Goal: Information Seeking & Learning: Learn about a topic

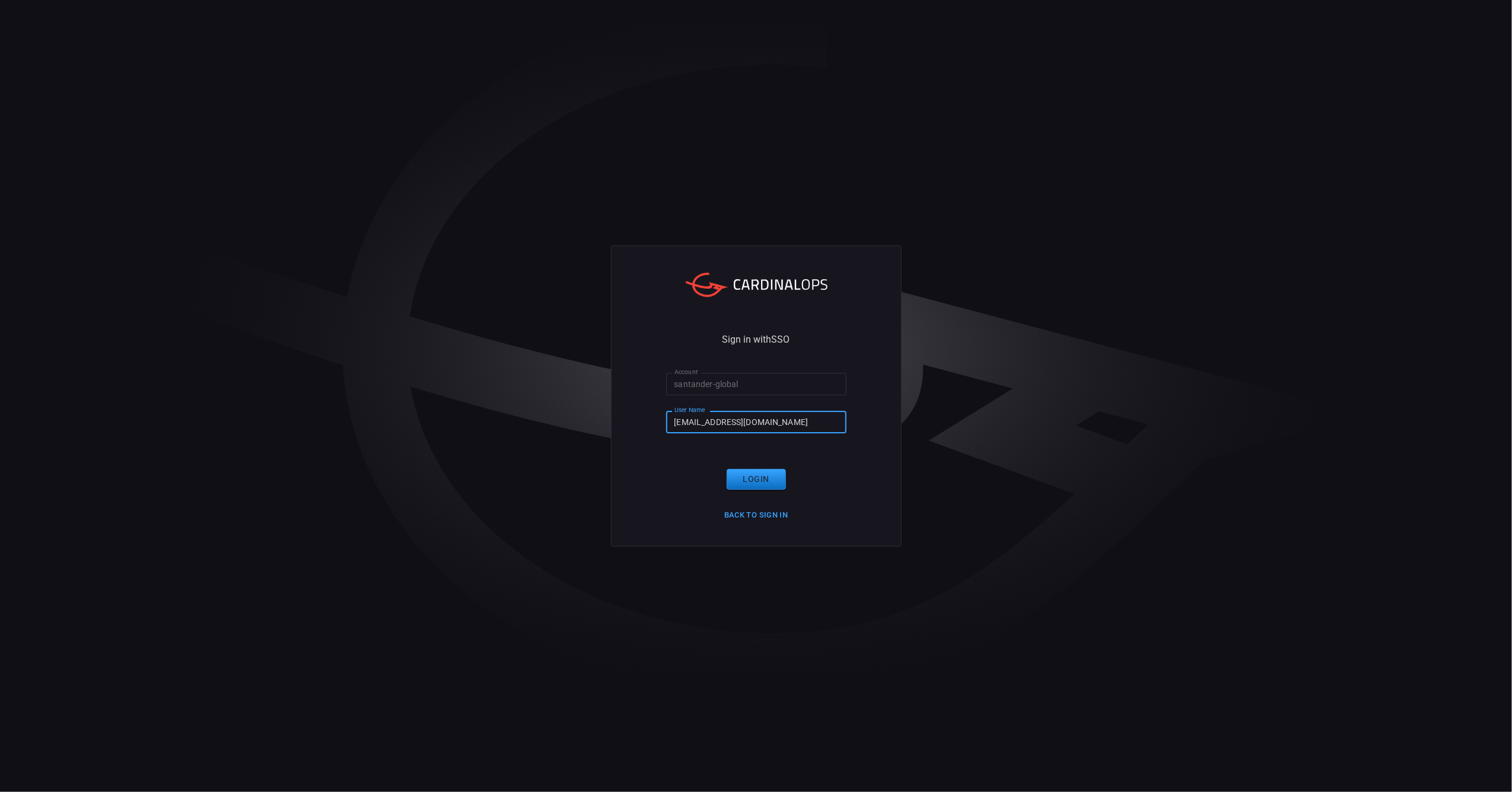
drag, startPoint x: 812, startPoint y: 420, endPoint x: 610, endPoint y: 408, distance: 202.4
click at [610, 408] on div "Sign in with SSO Account santander-global Account User Name [EMAIL_ADDRESS][DOM…" at bounding box center [756, 396] width 1512 height 792
click at [992, 624] on div "Sign in with SSO Account santander-global Account User Name [EMAIL_ADDRESS][DOM…" at bounding box center [756, 396] width 1512 height 792
click at [796, 420] on input "n124193@santanderglobaltech.com" at bounding box center [756, 422] width 180 height 22
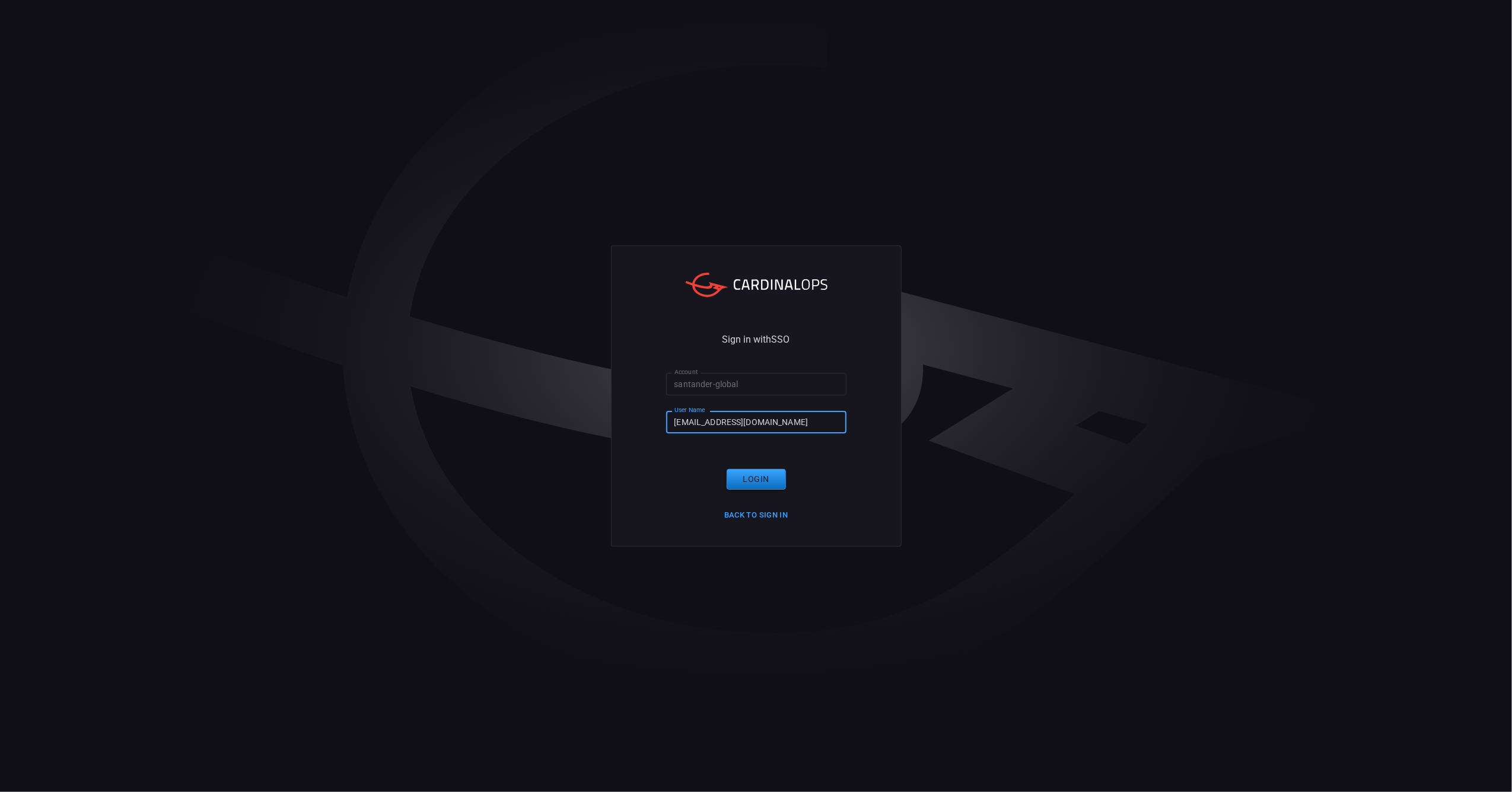
click at [796, 420] on input "n124193@santanderglobaltech.com" at bounding box center [756, 422] width 180 height 22
type input "t685184@santander.com.br"
click at [764, 482] on button "Login" at bounding box center [756, 479] width 60 height 21
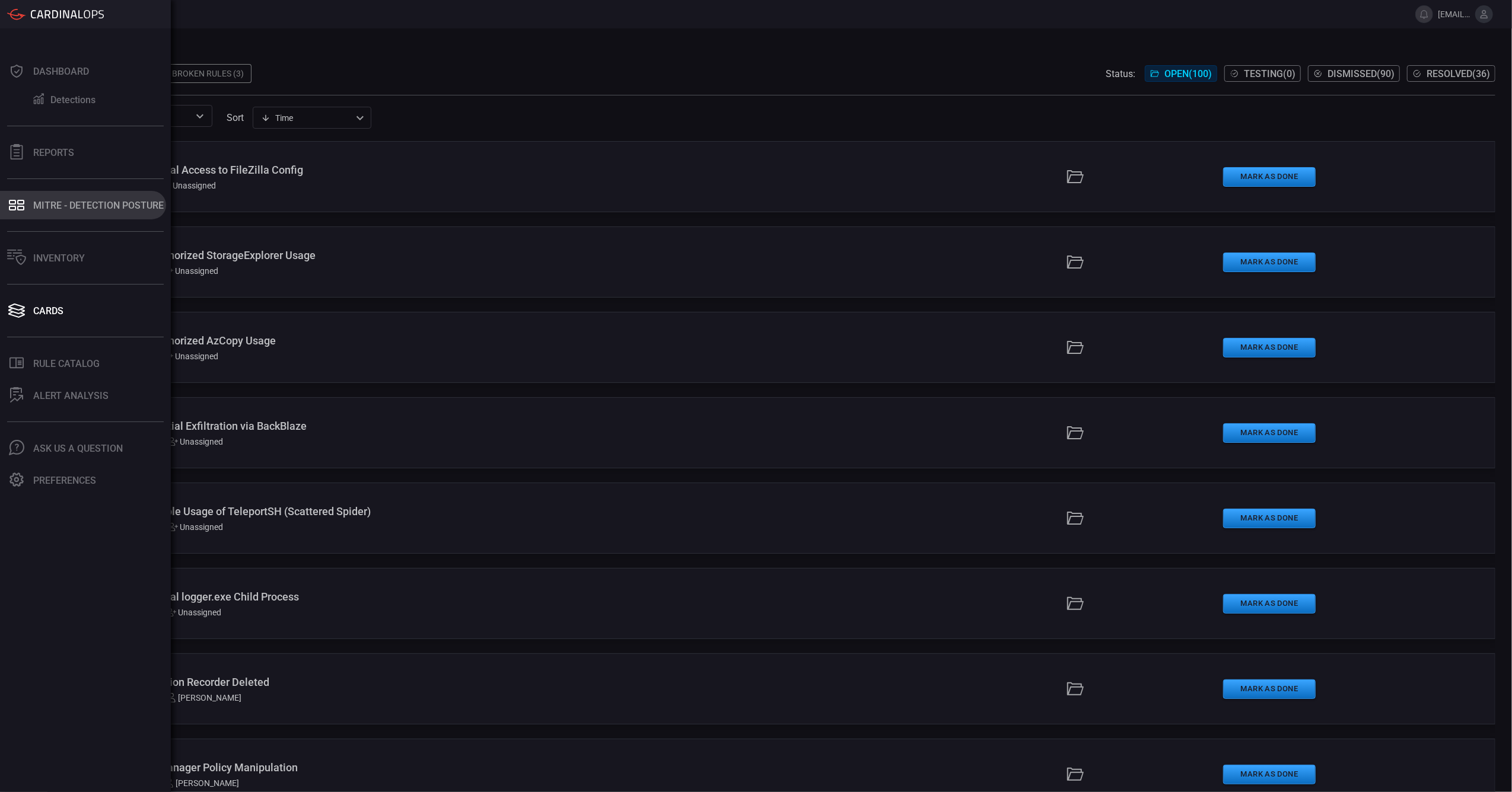
click at [57, 203] on div "MITRE - Detection Posture" at bounding box center [98, 205] width 130 height 11
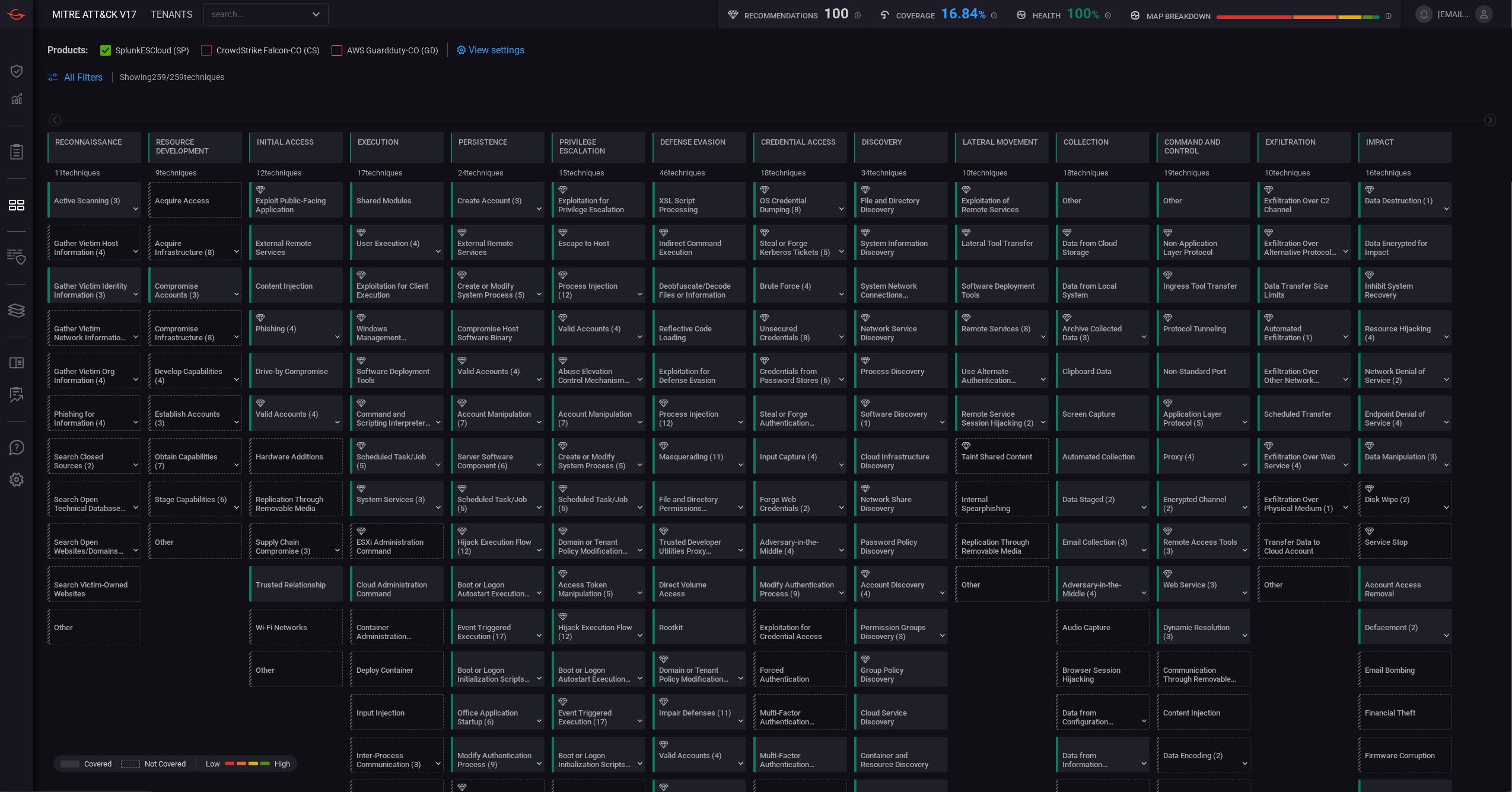
click at [87, 83] on div "All Filters Showing 259 / 259 techniques" at bounding box center [772, 77] width 1451 height 14
click at [87, 78] on span "All Filters" at bounding box center [83, 77] width 39 height 11
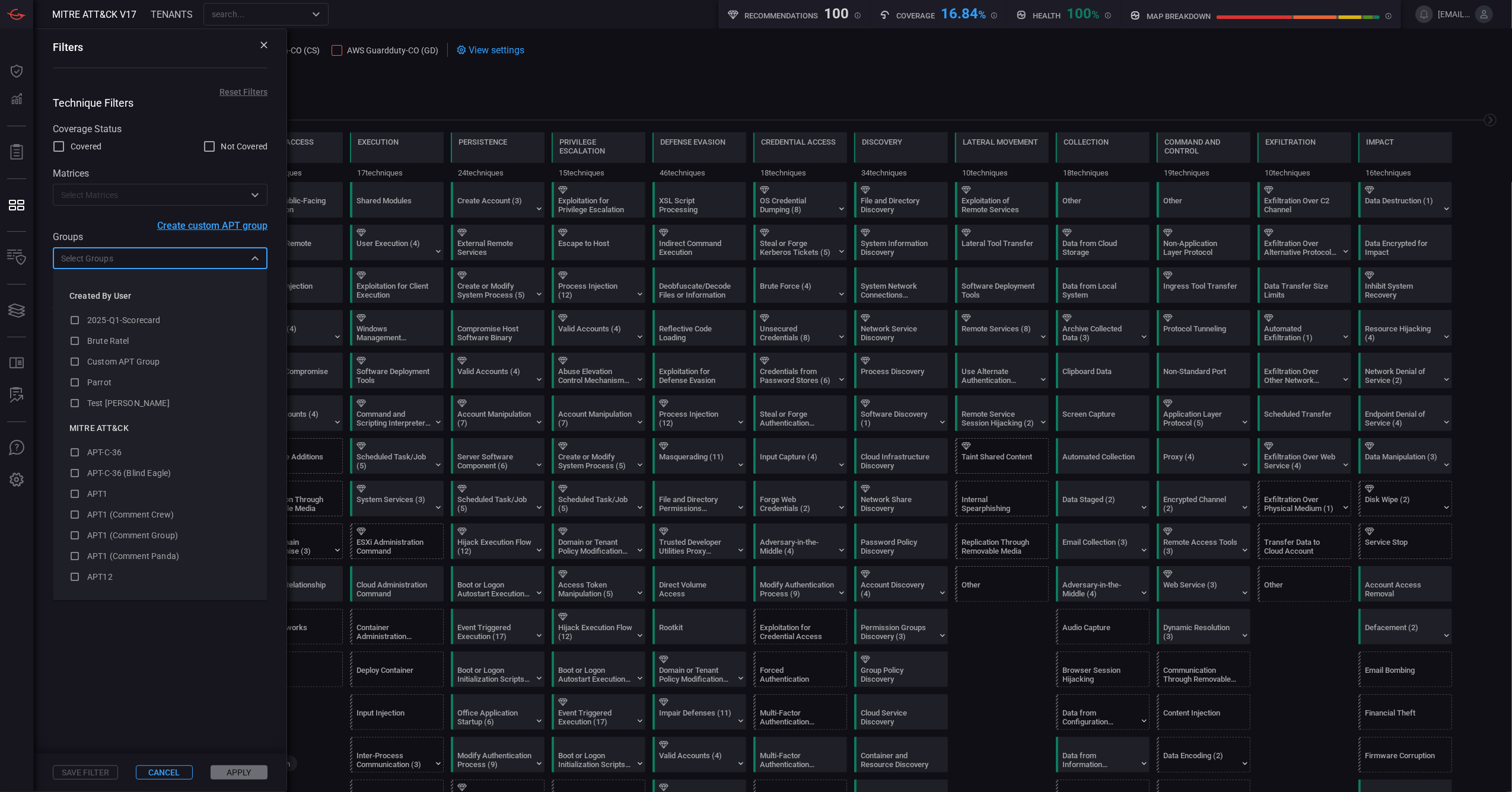
click at [132, 259] on input "text" at bounding box center [151, 258] width 188 height 15
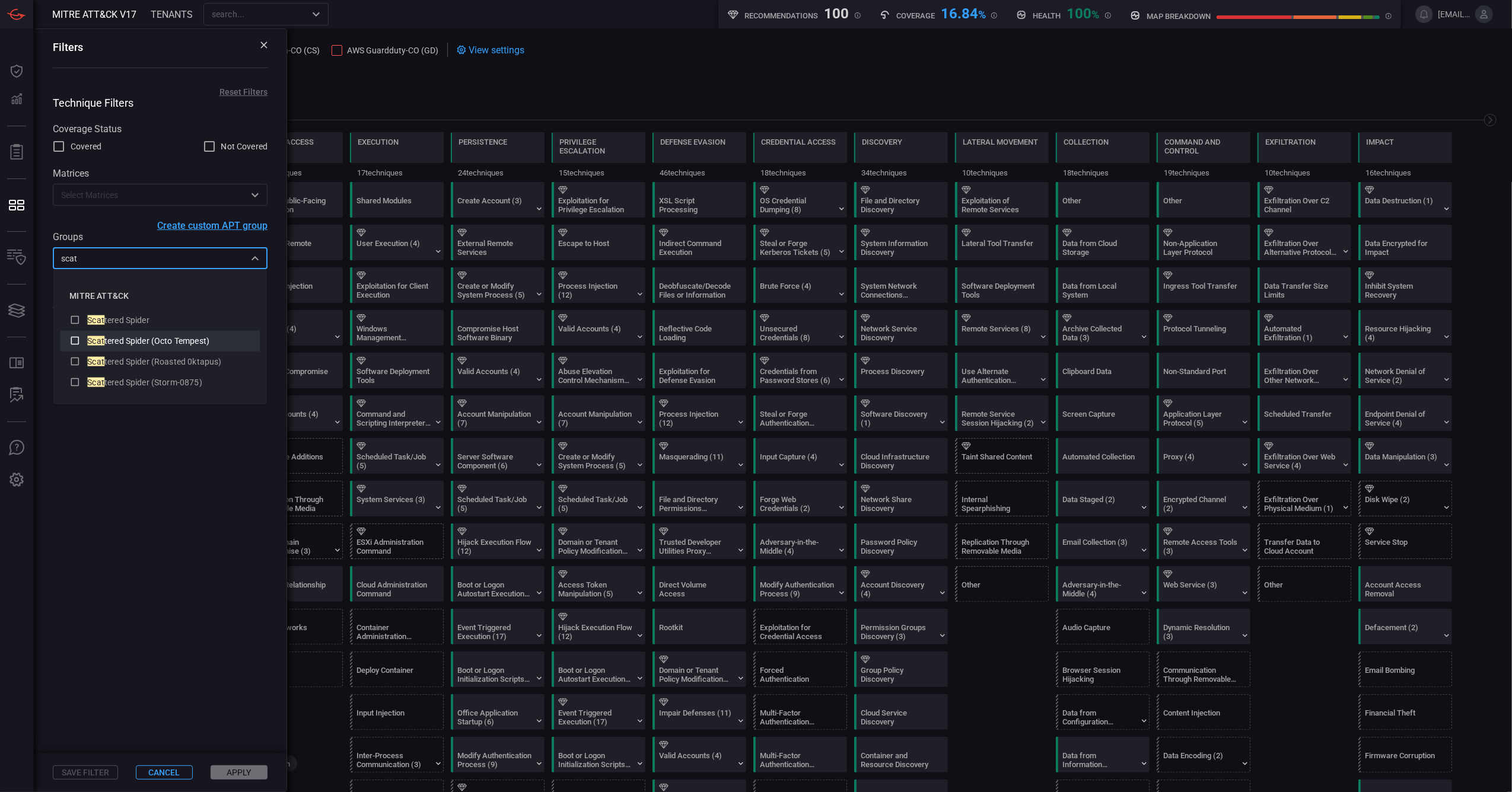
click at [71, 340] on icon at bounding box center [76, 341] width 8 height 8
type input "scat"
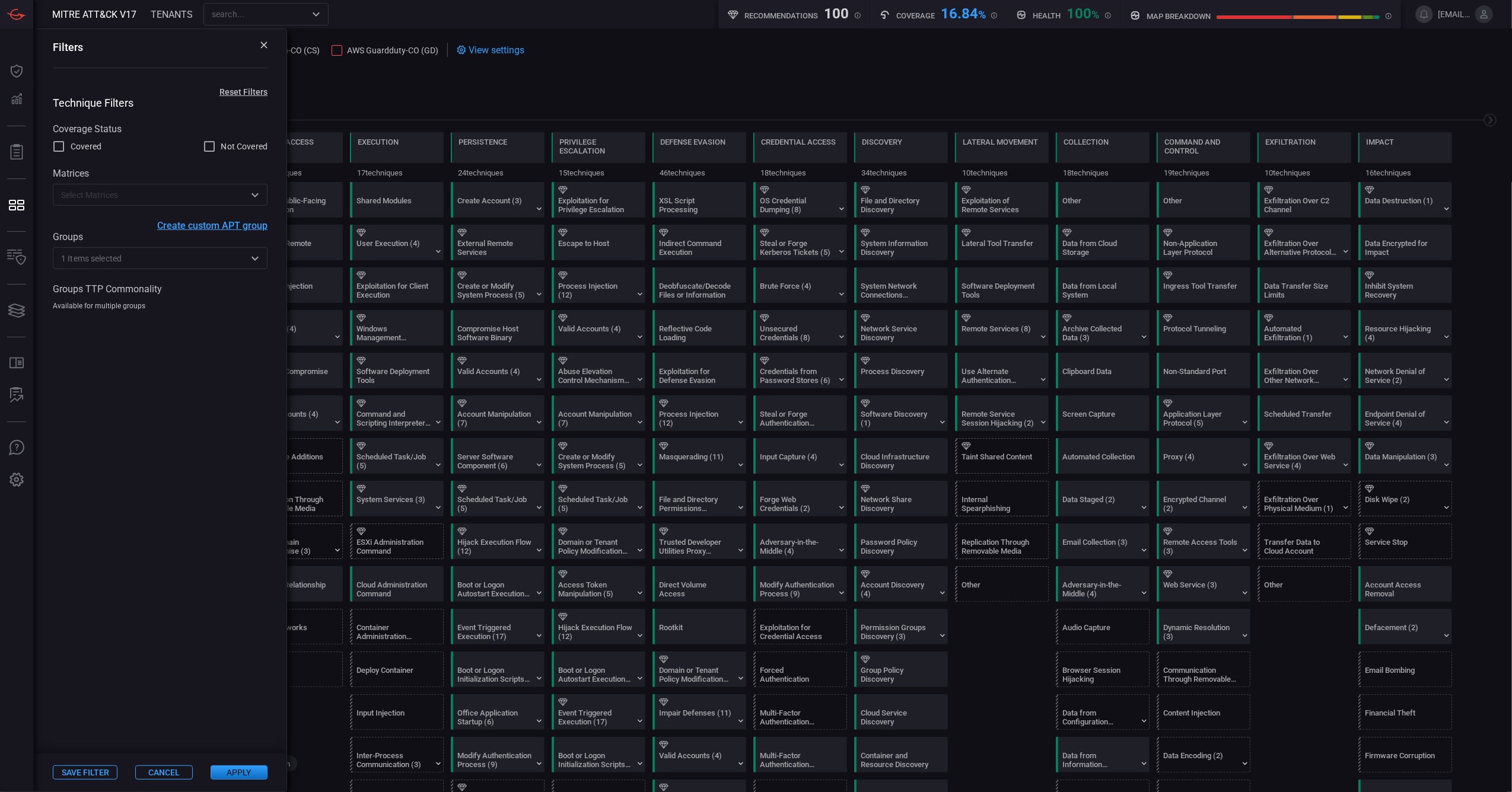
click at [242, 774] on button "Apply" at bounding box center [239, 773] width 57 height 14
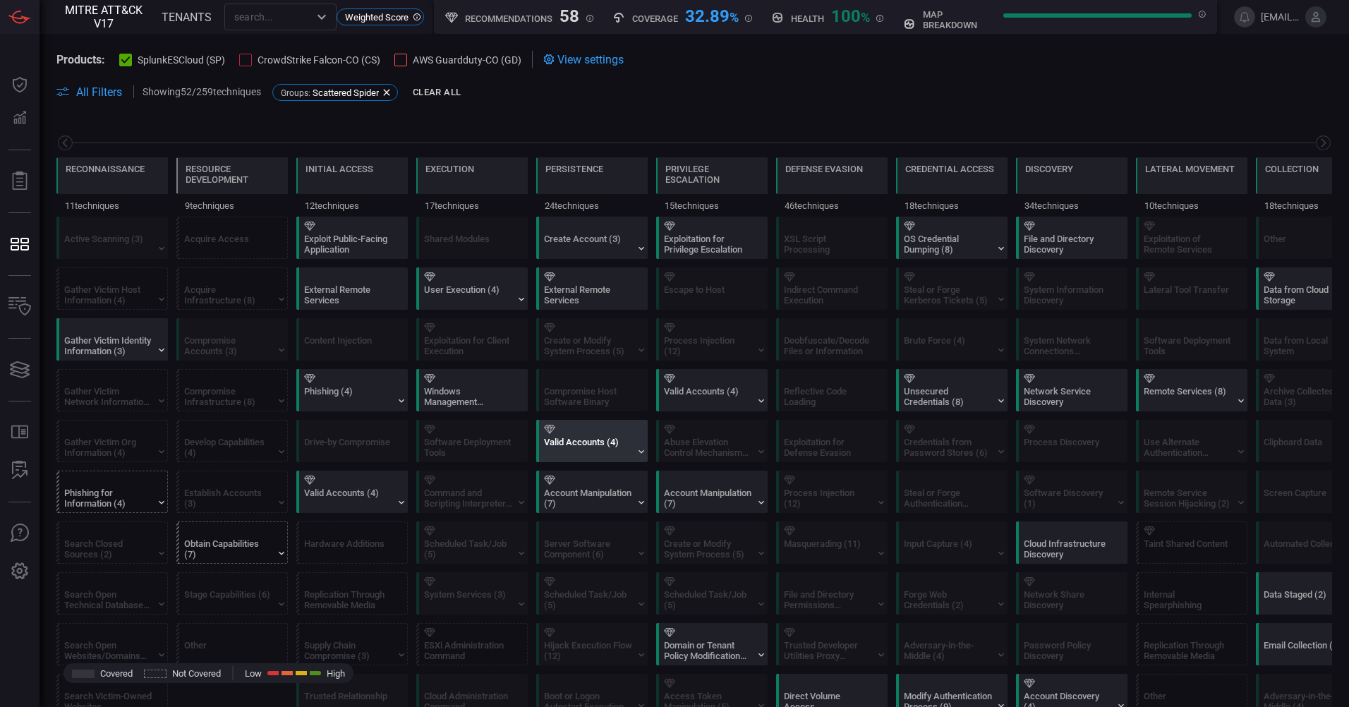
click at [609, 444] on div "Valid Accounts (4)" at bounding box center [588, 447] width 88 height 21
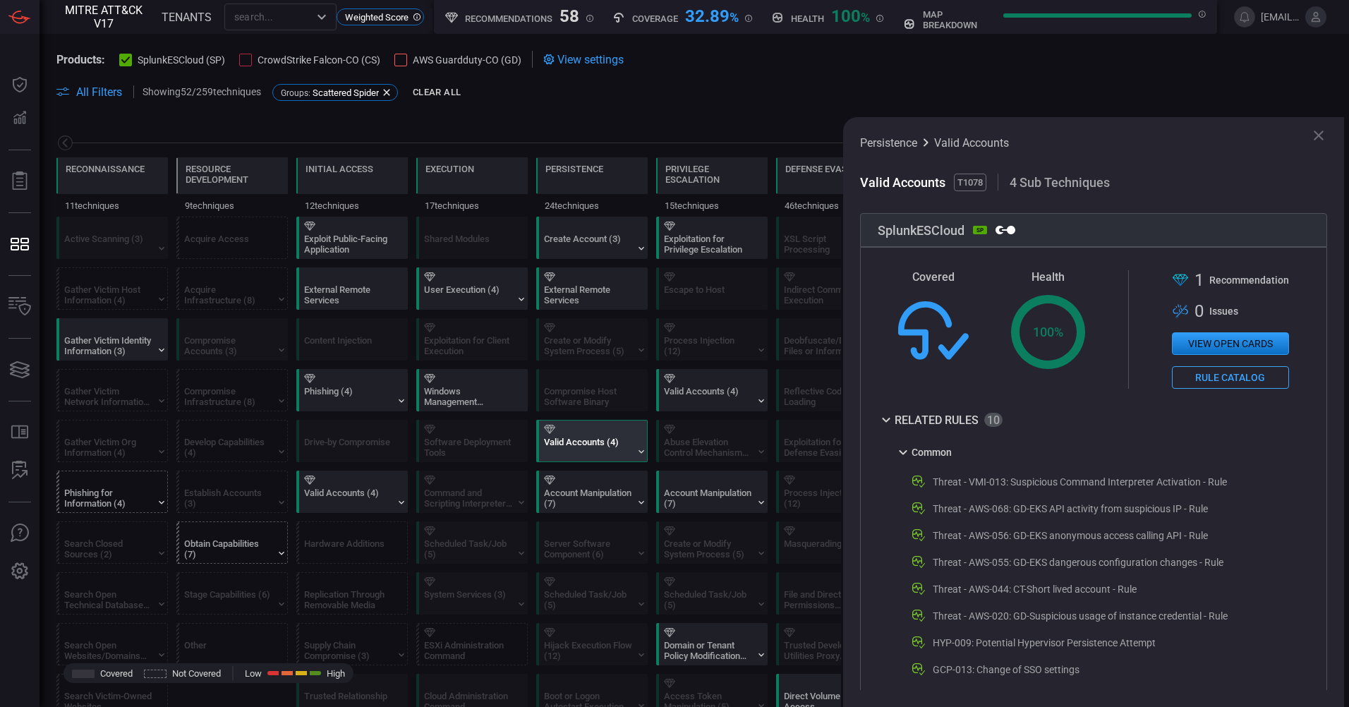
click at [609, 444] on div "Valid Accounts (4)" at bounding box center [588, 447] width 88 height 21
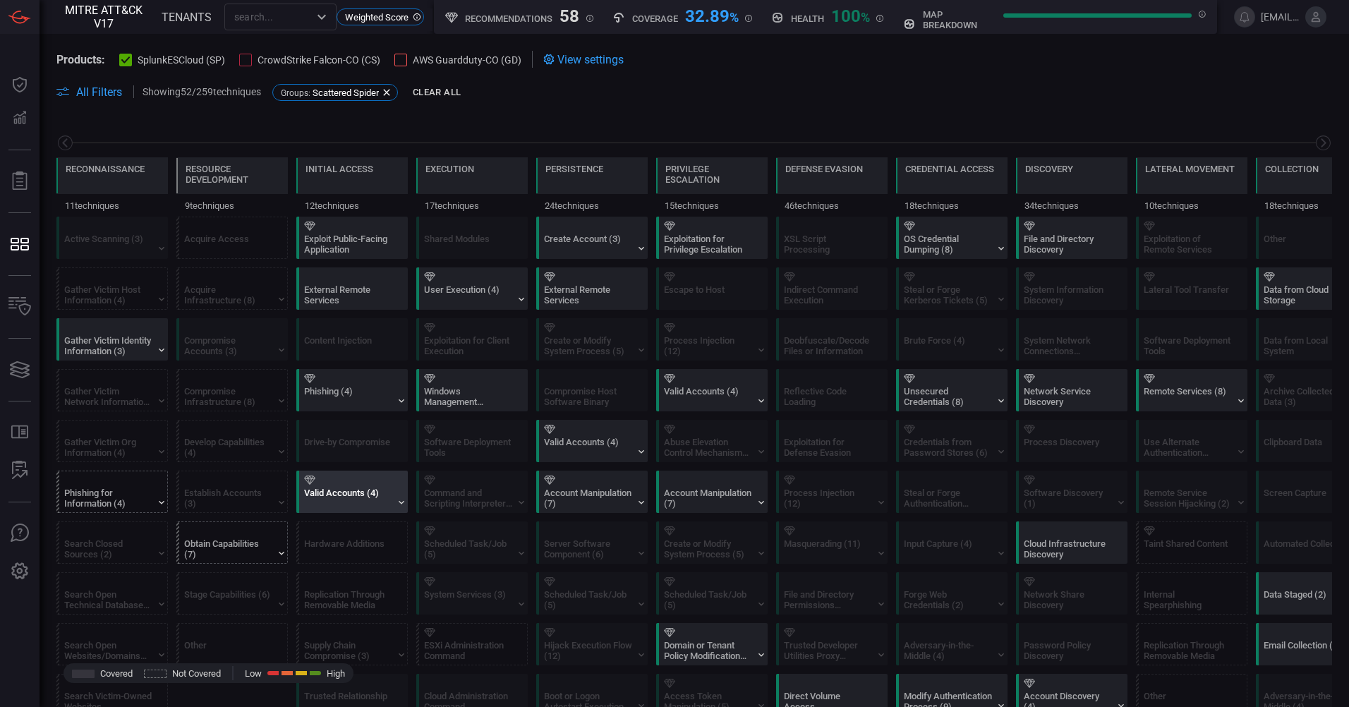
click at [380, 492] on div "Valid Accounts (4)" at bounding box center [348, 497] width 88 height 21
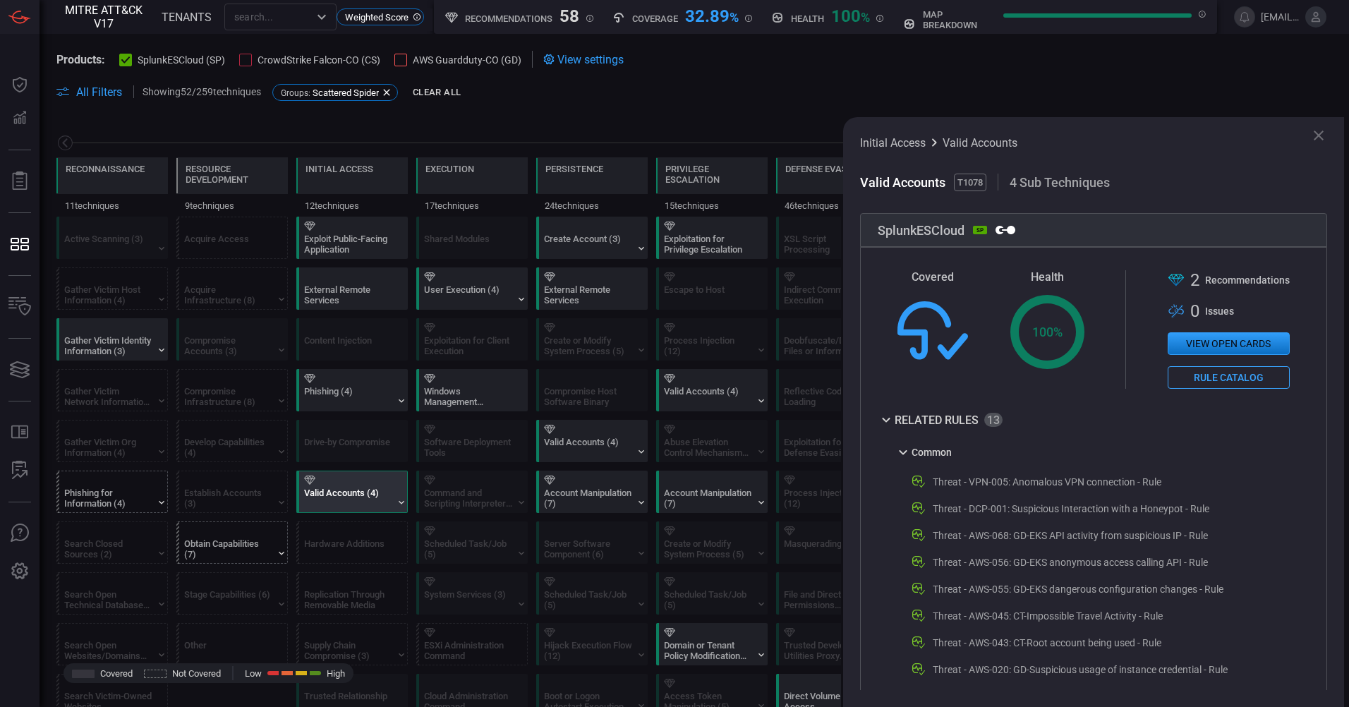
click at [380, 492] on div "Valid Accounts (4)" at bounding box center [348, 497] width 88 height 21
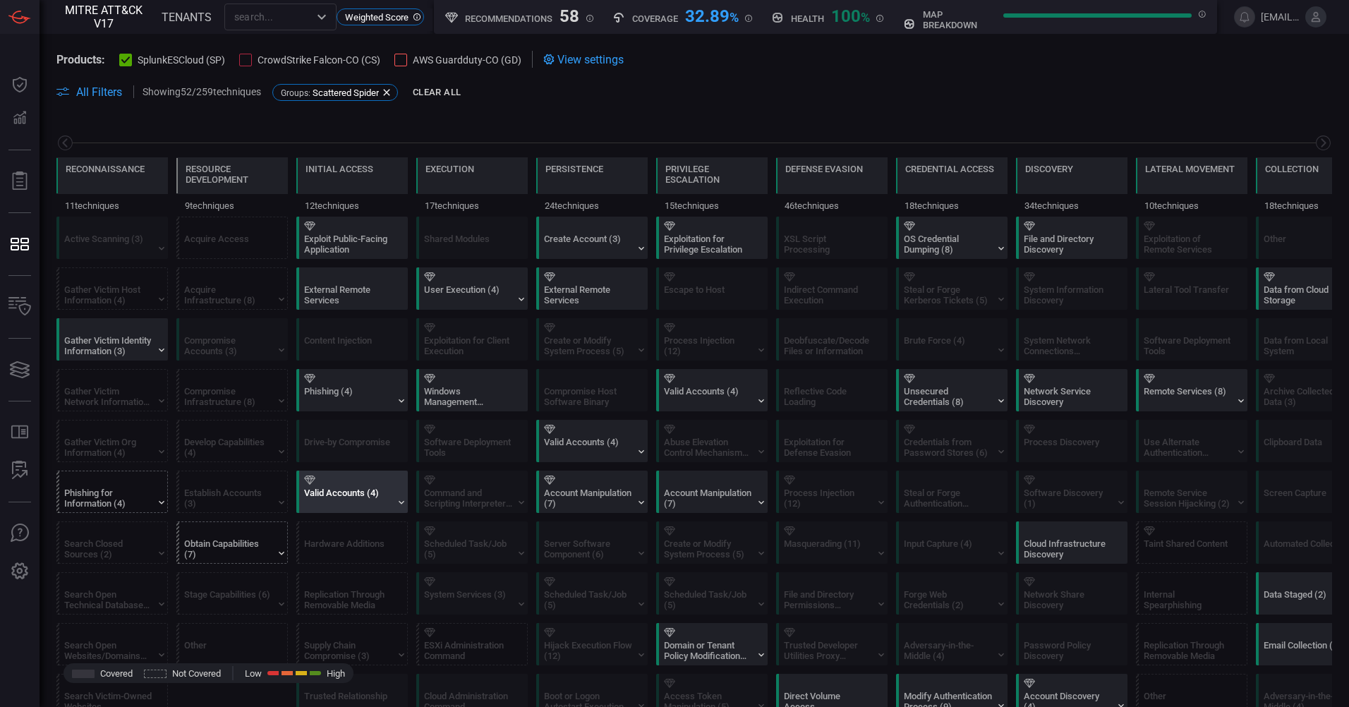
click at [336, 477] on div at bounding box center [355, 479] width 102 height 9
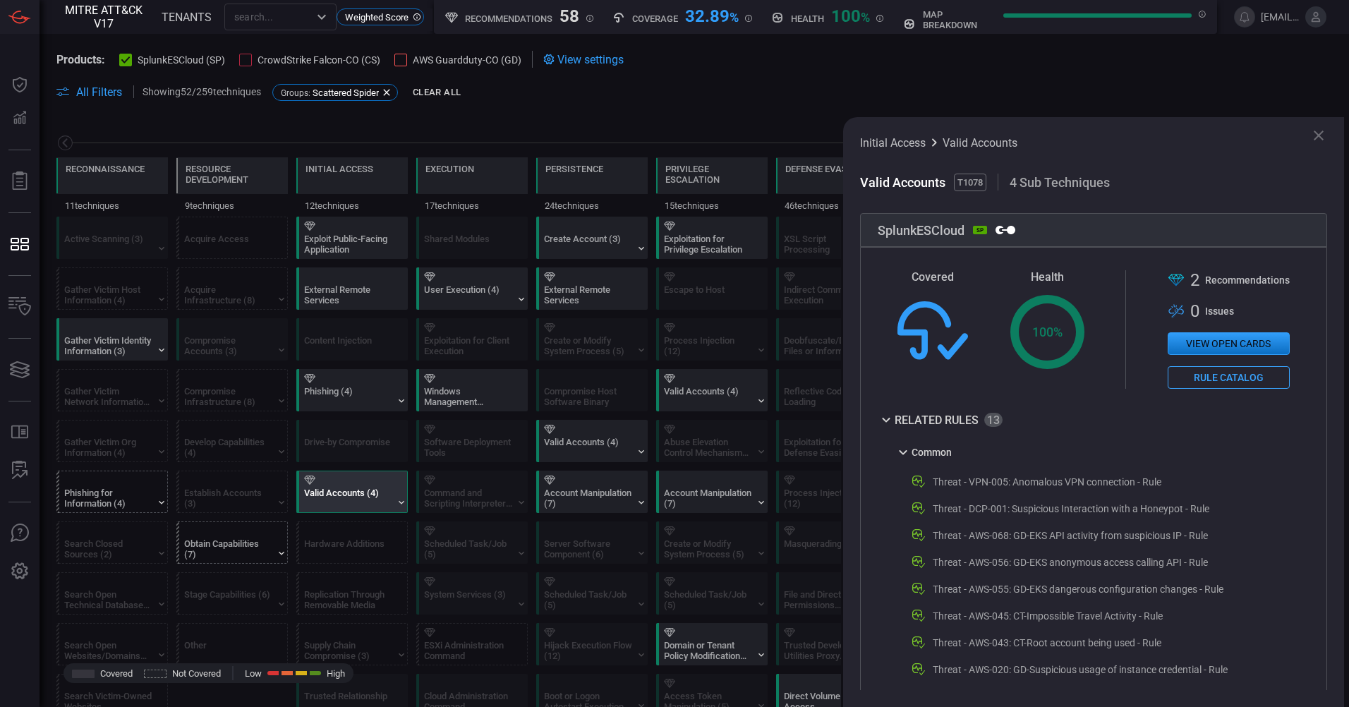
click at [332, 495] on div "Valid Accounts (4)" at bounding box center [348, 497] width 88 height 21
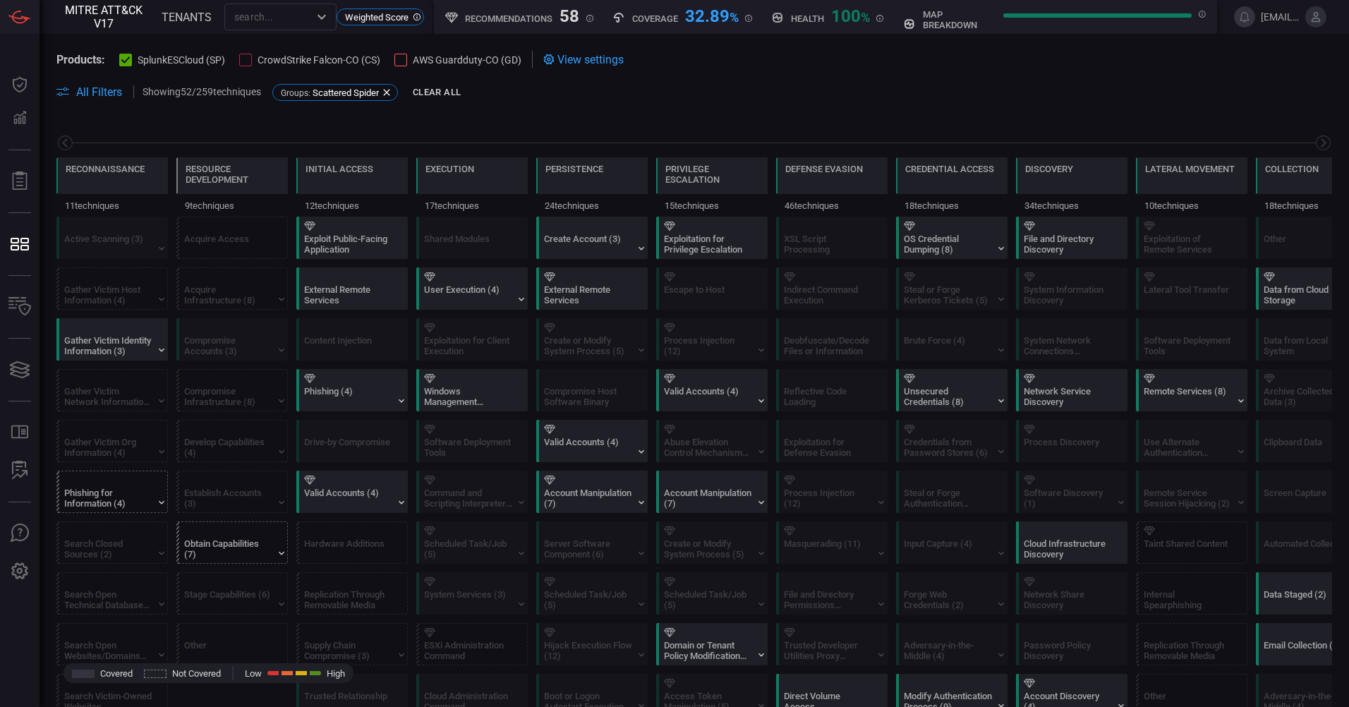
click at [92, 91] on span "All Filters" at bounding box center [99, 91] width 46 height 13
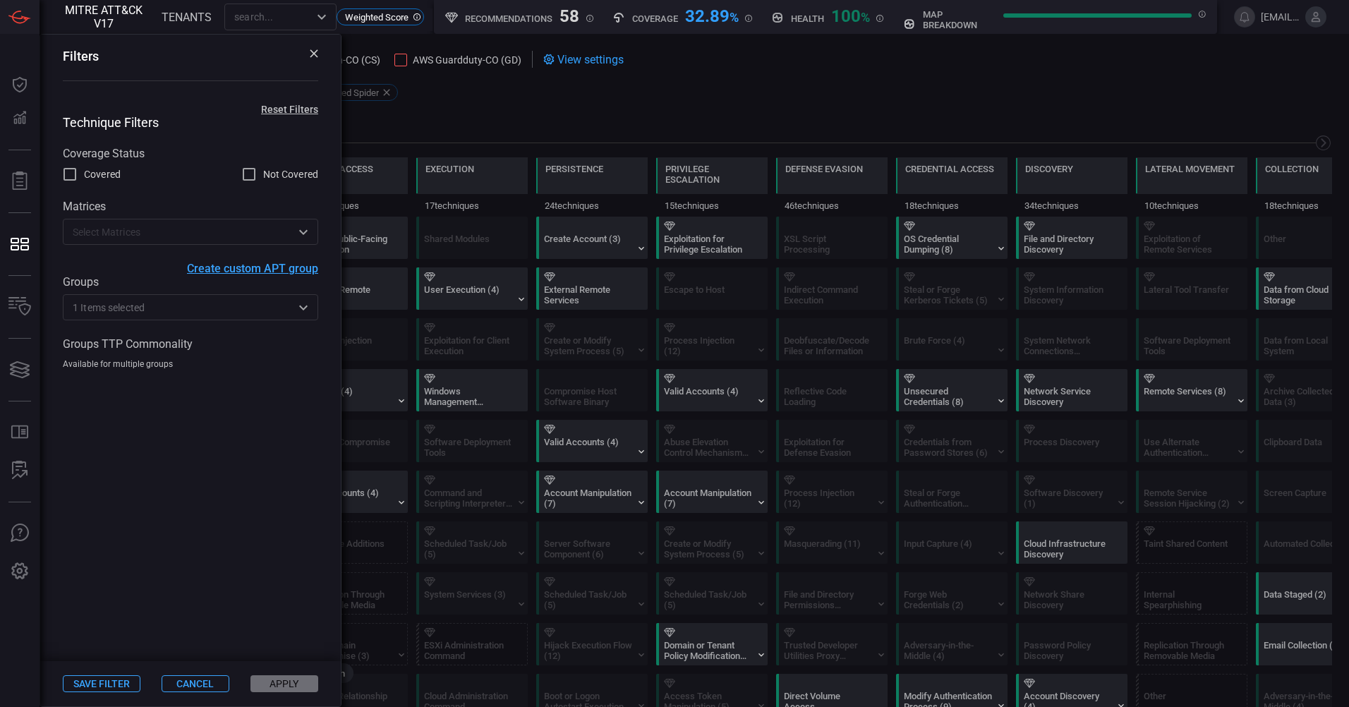
click at [78, 58] on h3 "Filters" at bounding box center [81, 56] width 36 height 15
click at [209, 233] on input "text" at bounding box center [179, 232] width 224 height 18
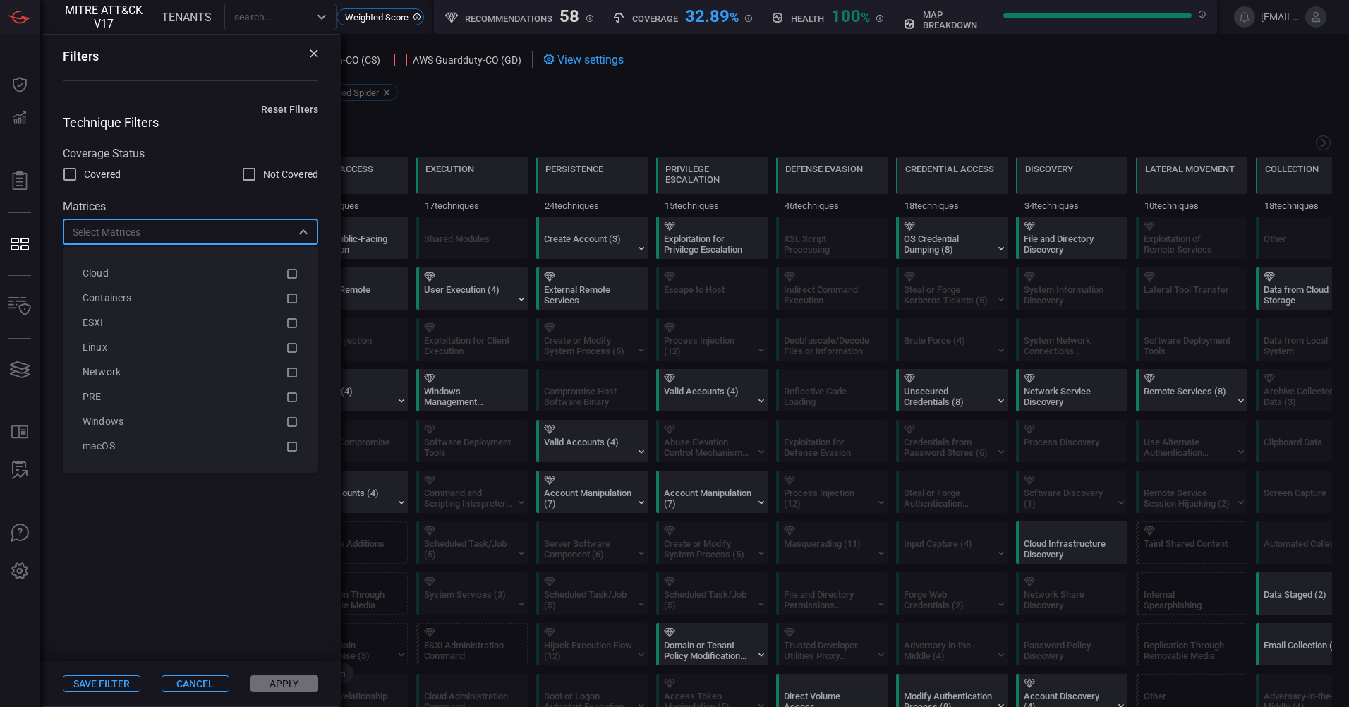
click at [209, 233] on input "text" at bounding box center [179, 232] width 224 height 18
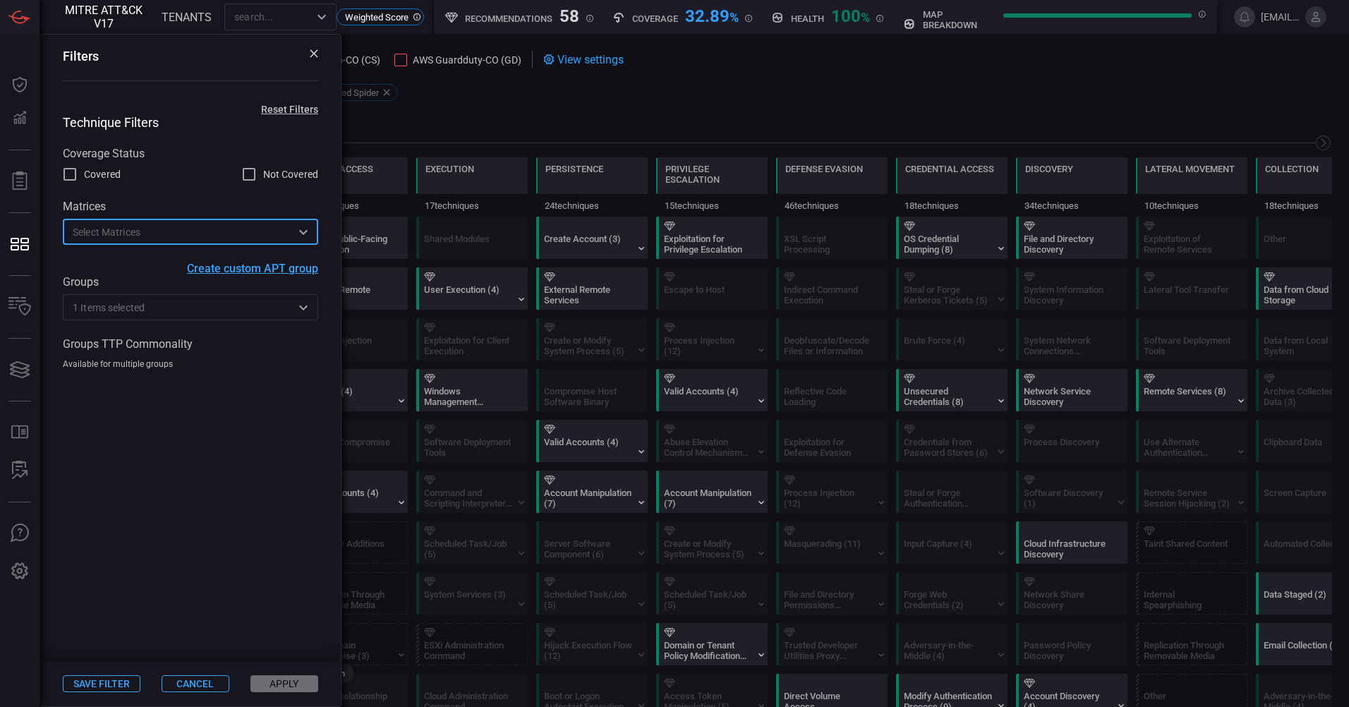
click at [187, 482] on span at bounding box center [190, 515] width 300 height 291
click at [313, 47] on div "Filters" at bounding box center [190, 66] width 300 height 63
click at [312, 54] on icon at bounding box center [314, 53] width 8 height 8
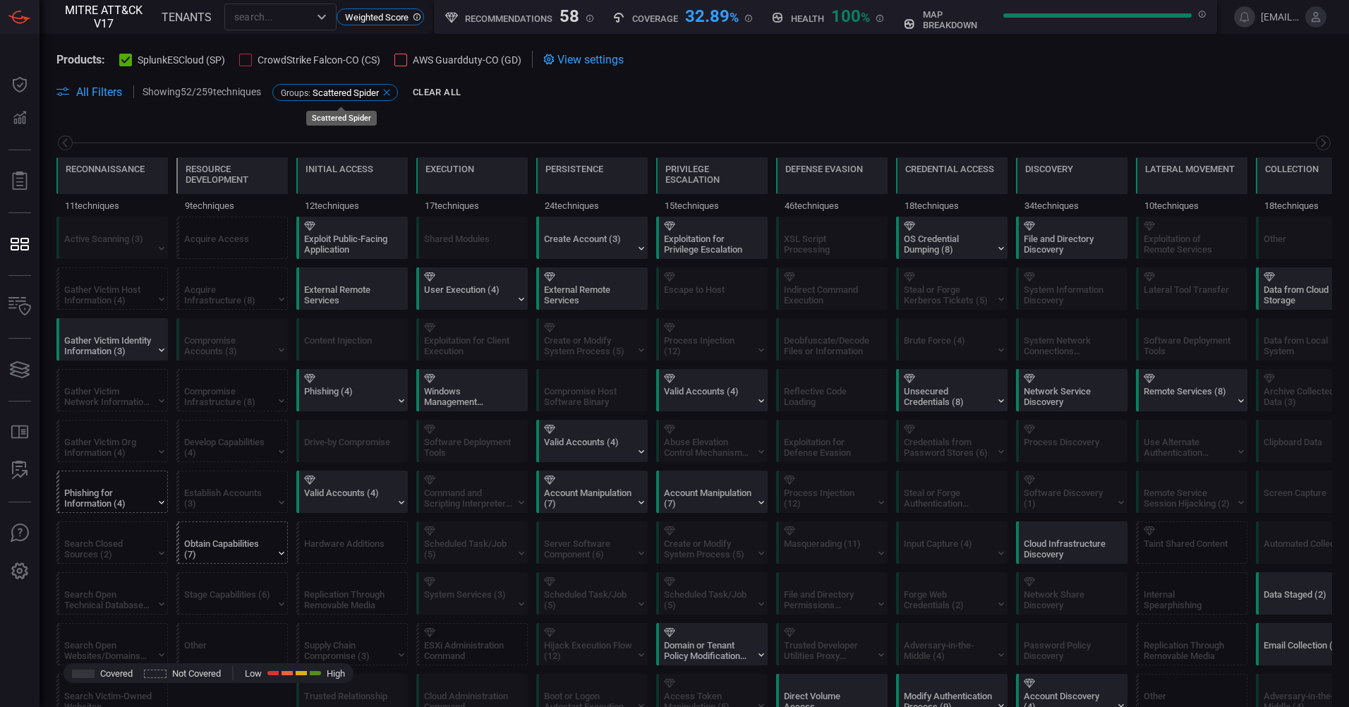
click at [389, 93] on icon at bounding box center [386, 92] width 6 height 6
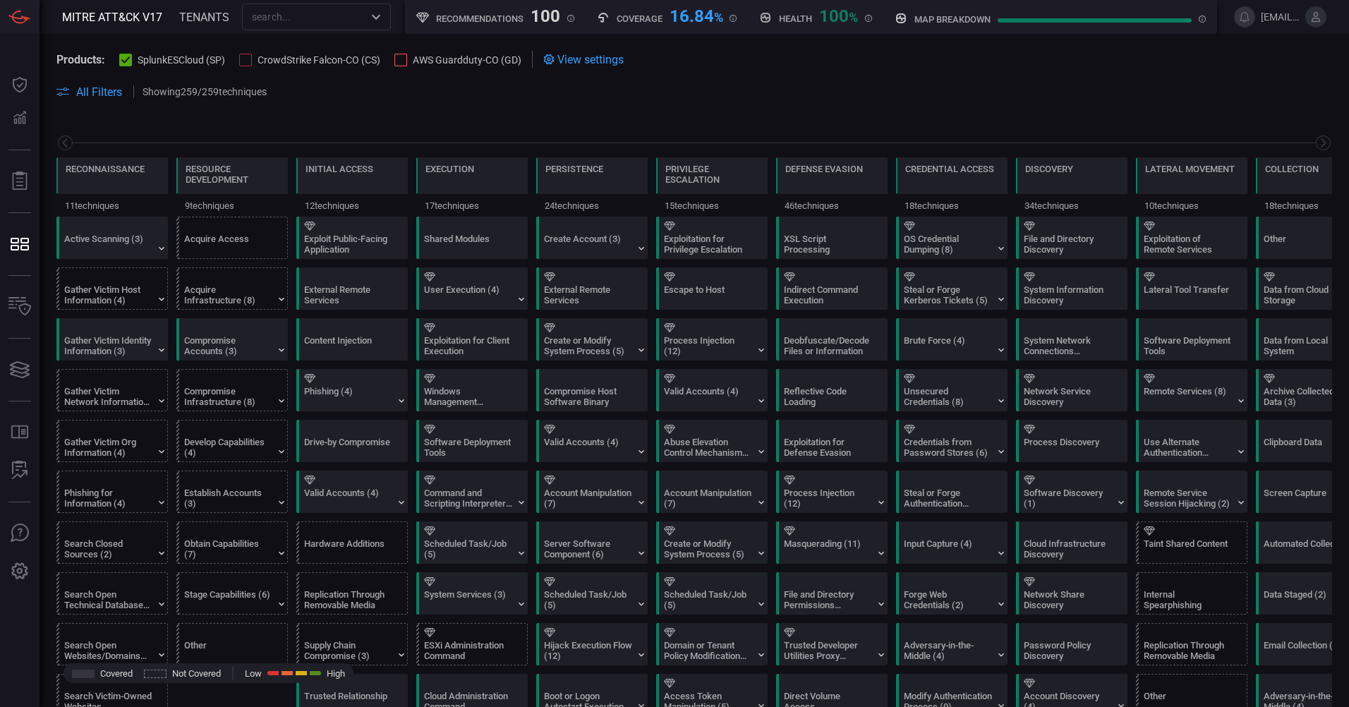
scroll to position [0, 185]
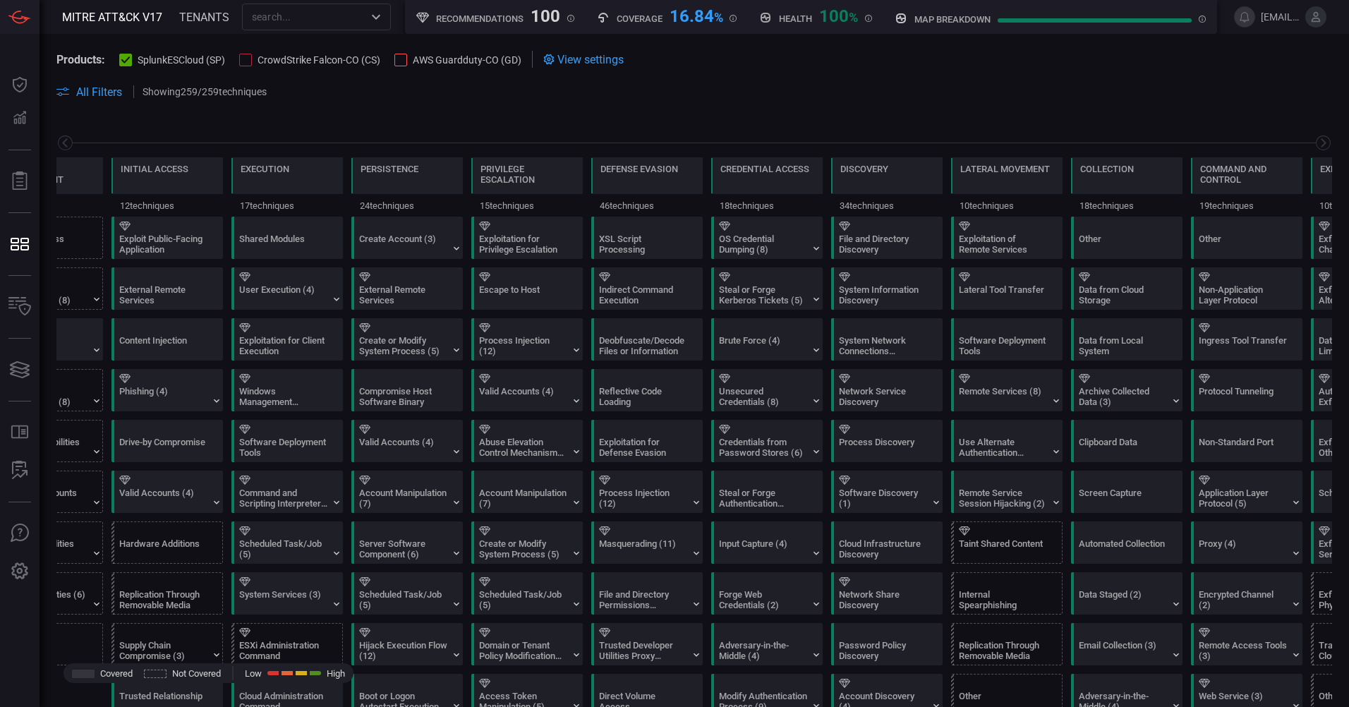
click at [114, 90] on span "All Filters" at bounding box center [99, 91] width 46 height 13
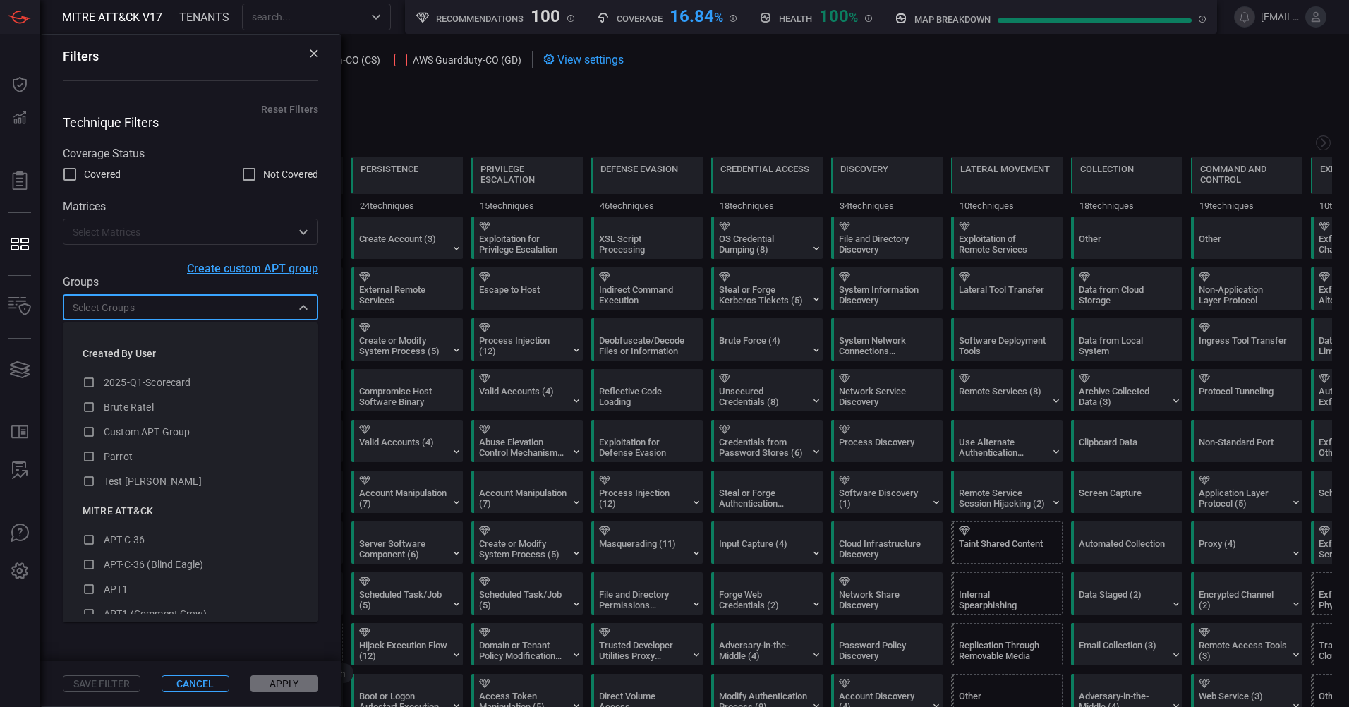
click at [144, 306] on input "text" at bounding box center [179, 307] width 224 height 18
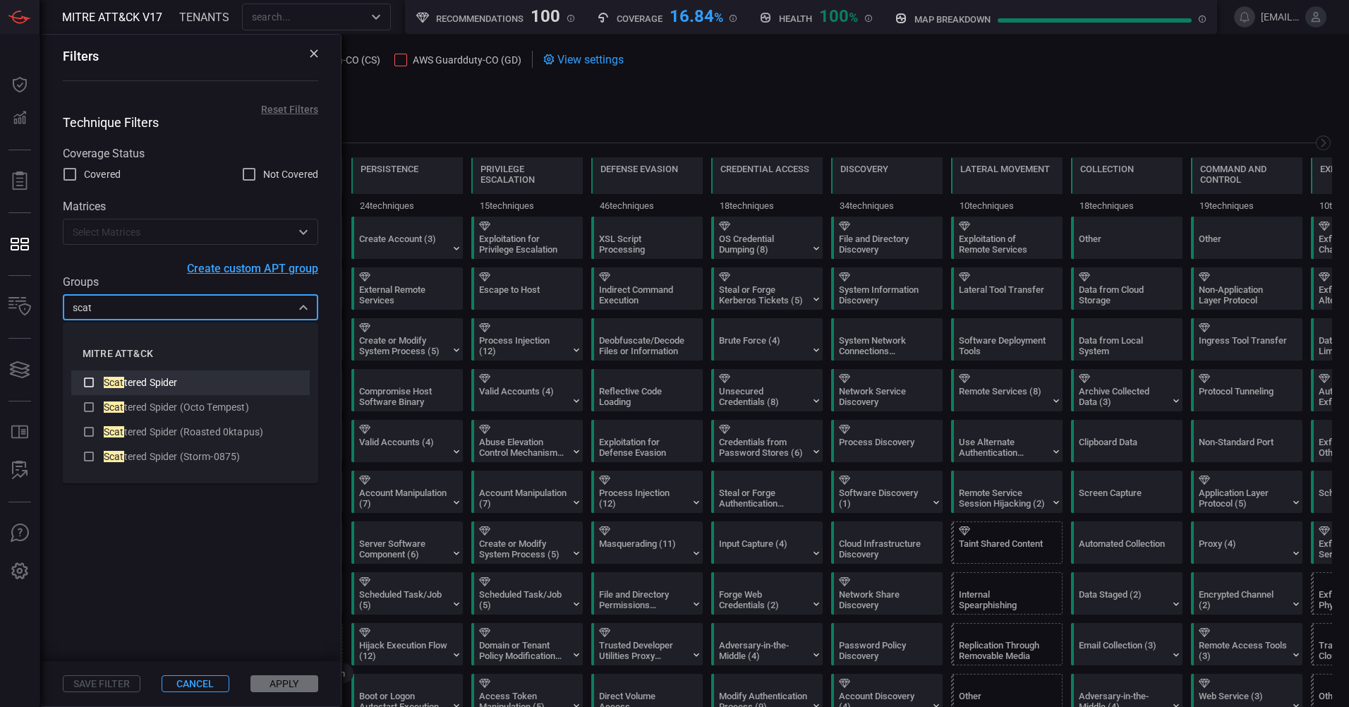
click at [90, 384] on icon at bounding box center [89, 382] width 13 height 17
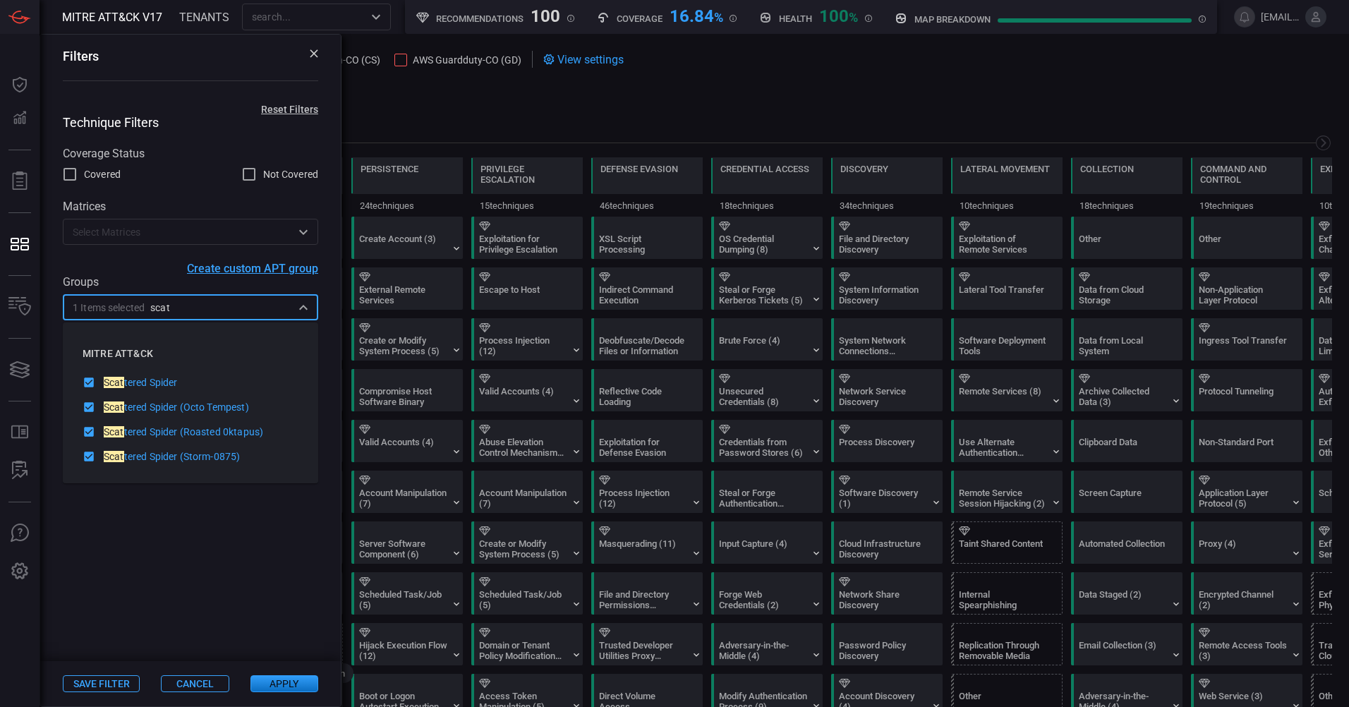
type input "scat"
click at [290, 679] on button "Apply" at bounding box center [284, 683] width 68 height 17
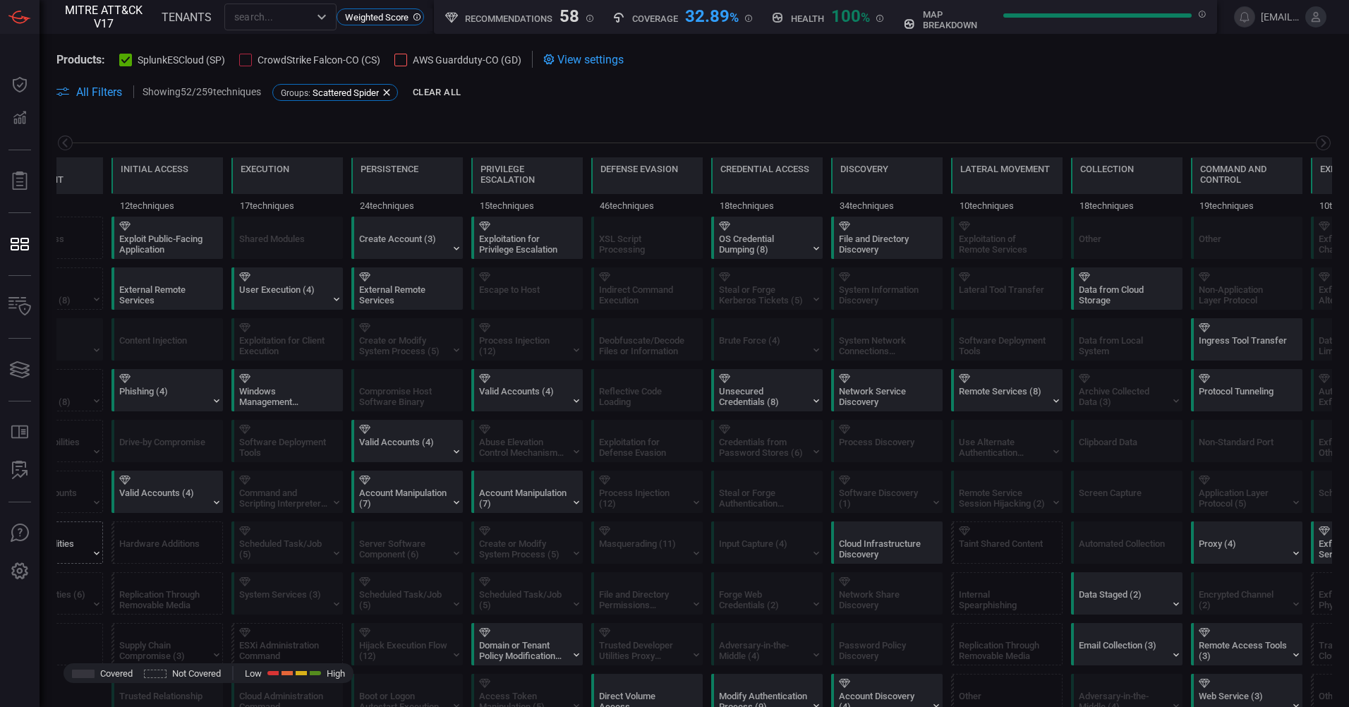
drag, startPoint x: 566, startPoint y: 706, endPoint x: 474, endPoint y: 697, distance: 92.9
click at [498, 707] on html "MITRE ATT&CK V17 TENANTS ​ Weighted Score Recommendations 58 Coverage 32.89 % H…" at bounding box center [674, 353] width 1349 height 707
click at [152, 490] on div "Valid Accounts (4)" at bounding box center [163, 497] width 88 height 21
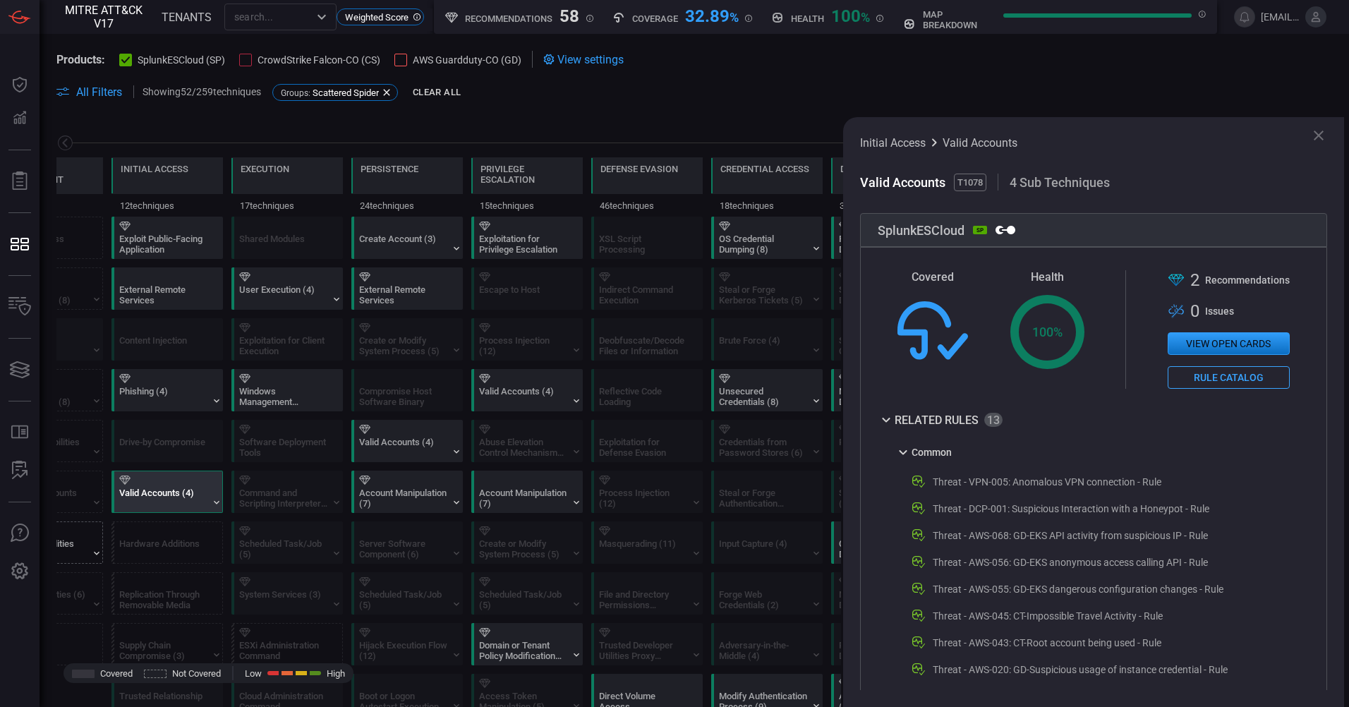
click at [152, 490] on div "Valid Accounts (4)" at bounding box center [163, 497] width 88 height 21
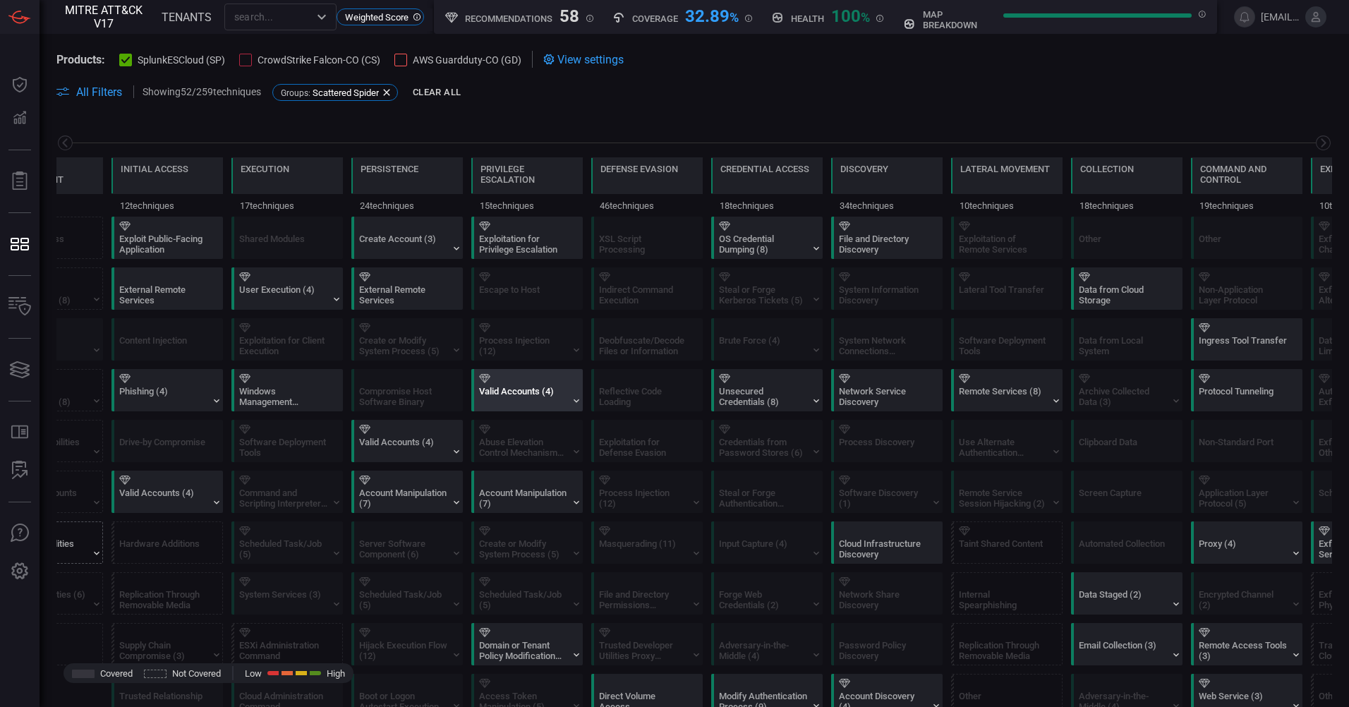
click at [499, 387] on div "Valid Accounts (4)" at bounding box center [523, 396] width 88 height 21
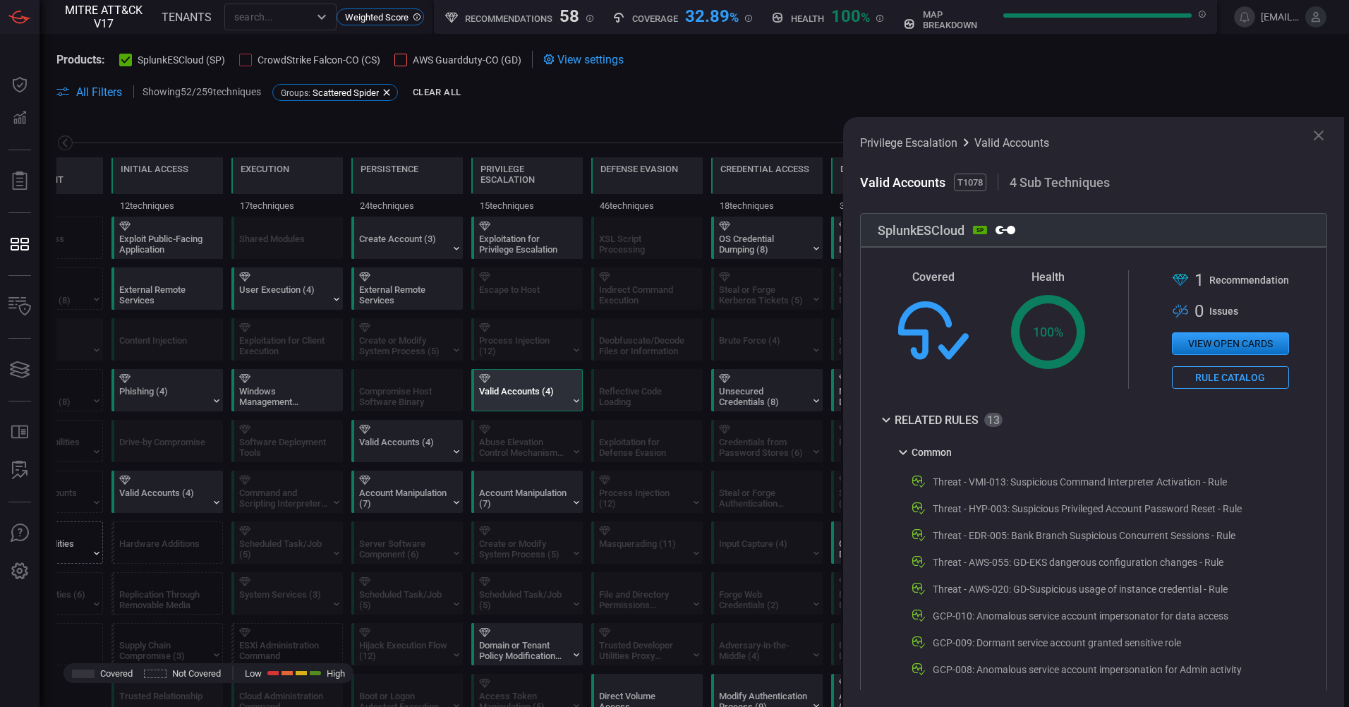
click at [499, 387] on div "Valid Accounts (4)" at bounding box center [523, 396] width 88 height 21
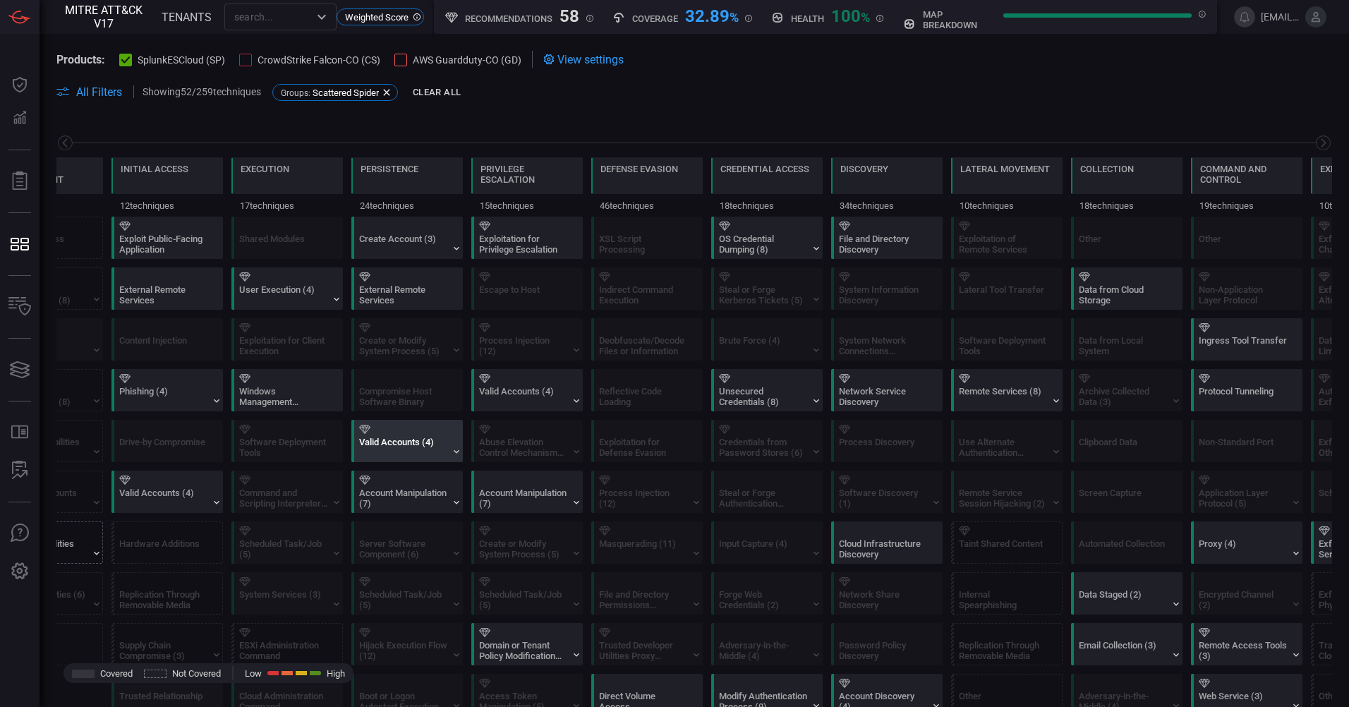
click at [386, 433] on div at bounding box center [410, 429] width 102 height 9
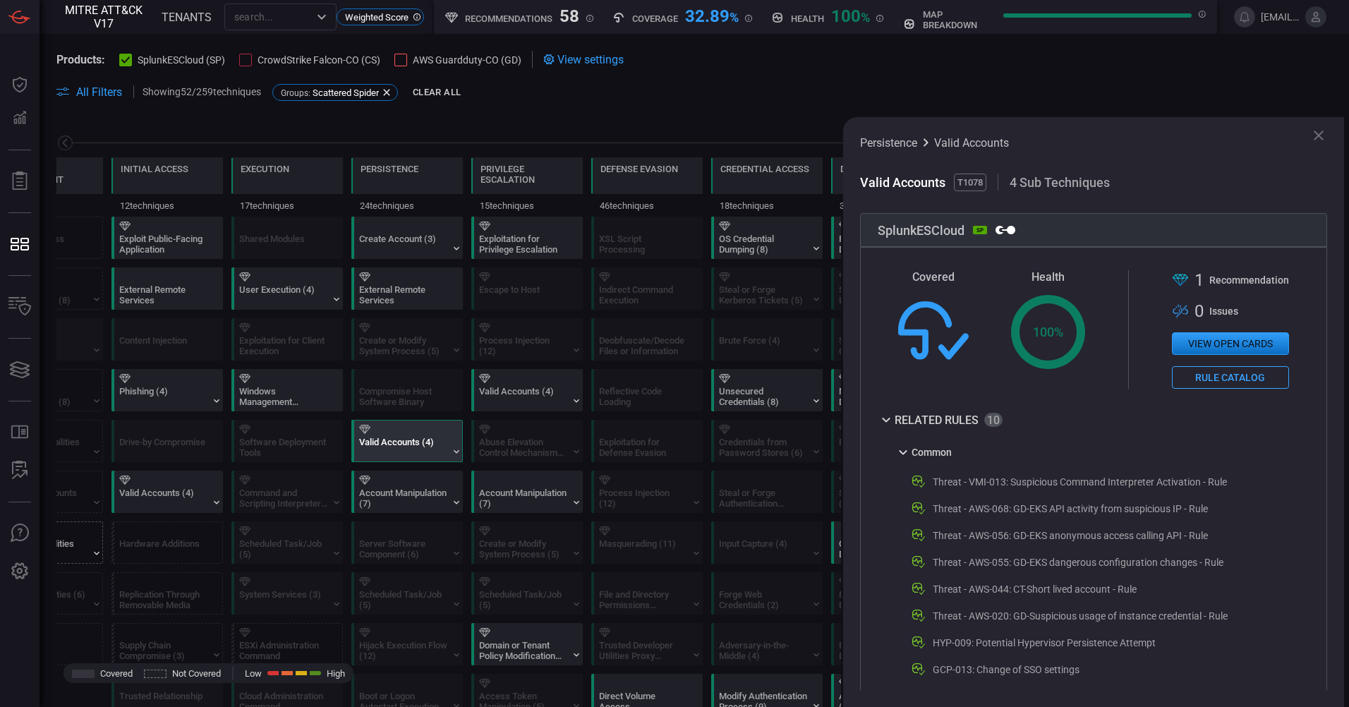
click at [386, 433] on div at bounding box center [410, 429] width 102 height 9
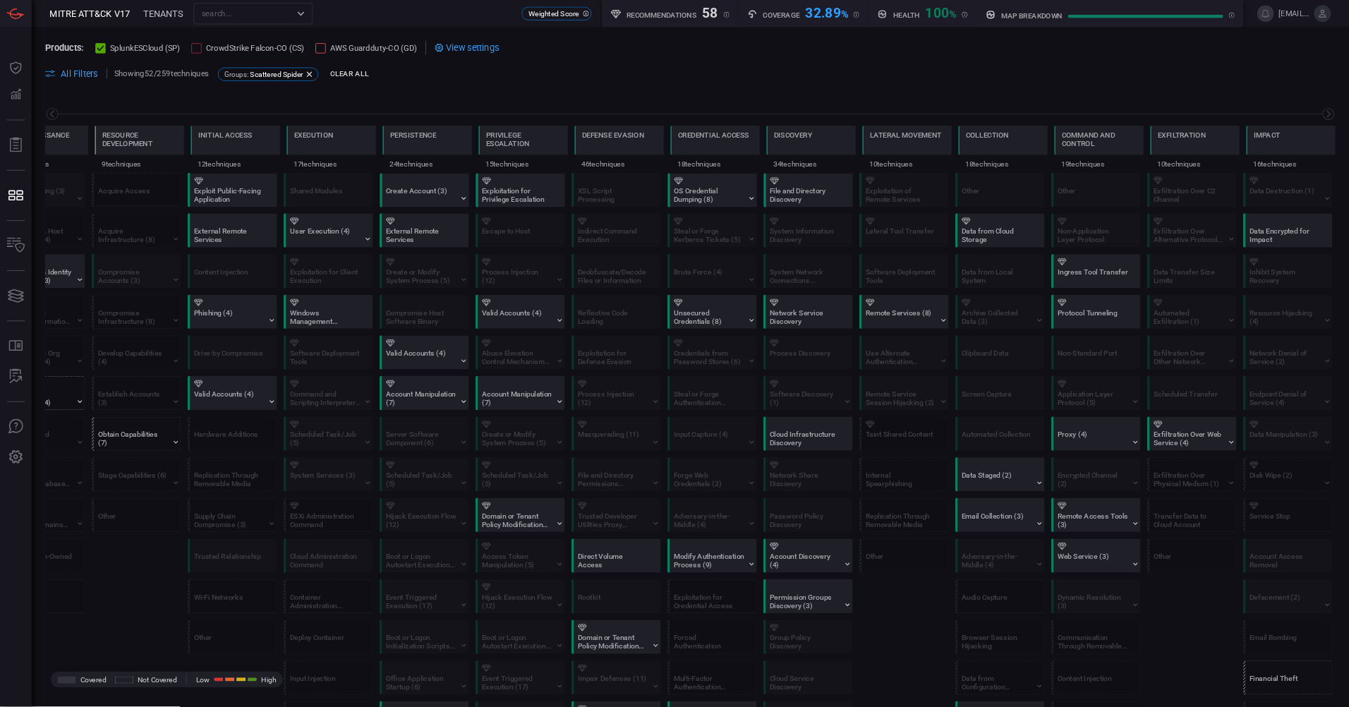
scroll to position [0, 0]
